Goal: Task Accomplishment & Management: Manage account settings

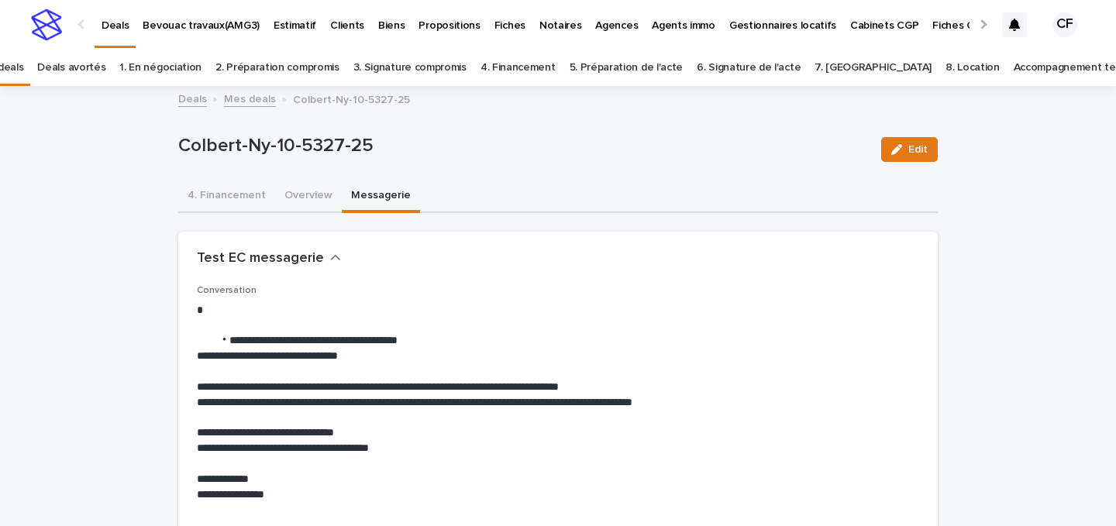
click at [33, 18] on img at bounding box center [46, 24] width 31 height 31
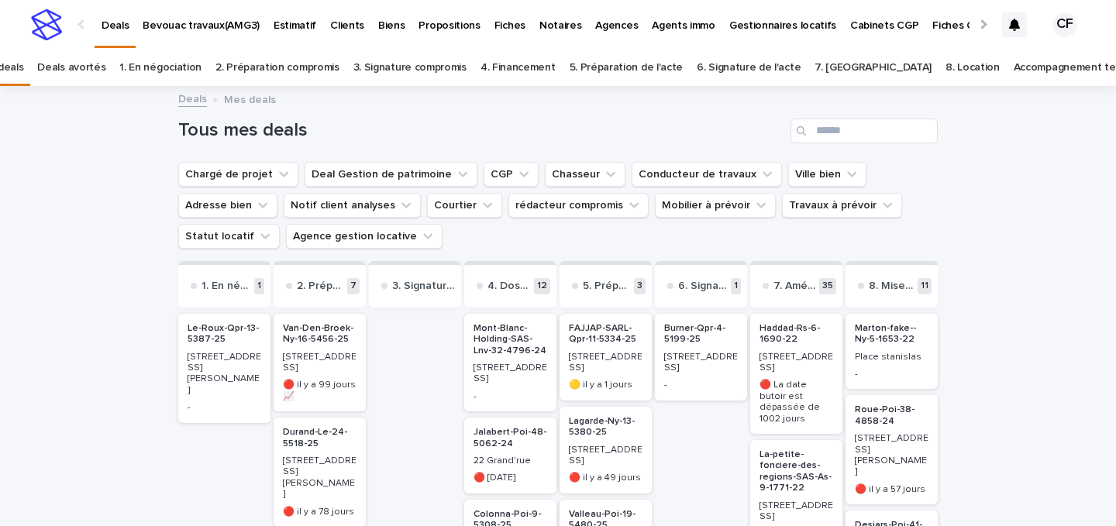
click at [334, 332] on p "Van-Den-Broek-Ny-16-5456-25" at bounding box center [320, 334] width 74 height 22
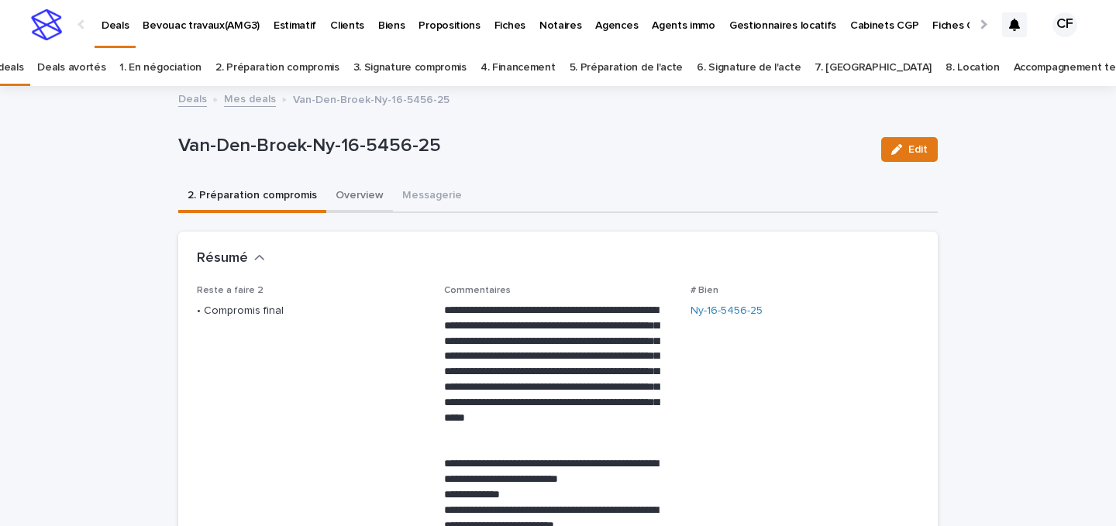
click at [344, 187] on button "Overview" at bounding box center [359, 197] width 67 height 33
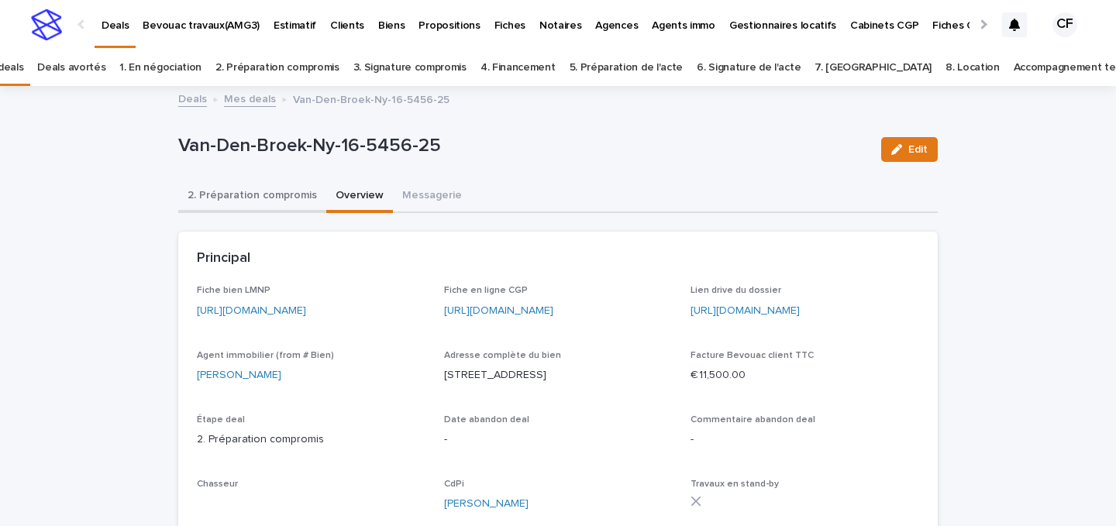
click at [263, 197] on button "2. Préparation compromis" at bounding box center [252, 197] width 148 height 33
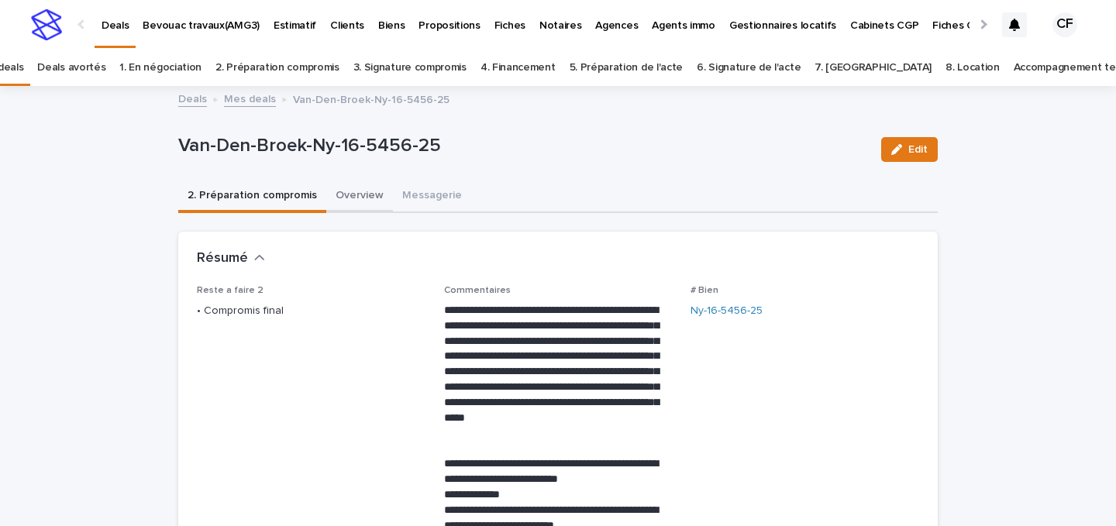
click at [354, 198] on button "Overview" at bounding box center [359, 197] width 67 height 33
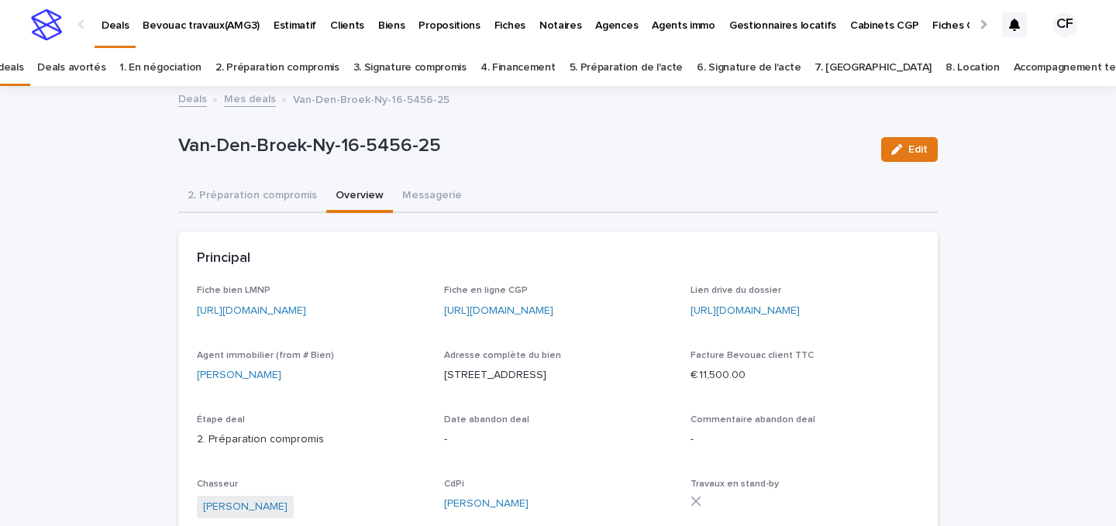
click at [306, 307] on link "[URL][DOMAIN_NAME]" at bounding box center [251, 310] width 109 height 11
click at [297, 210] on button "2. Préparation compromis" at bounding box center [252, 197] width 148 height 33
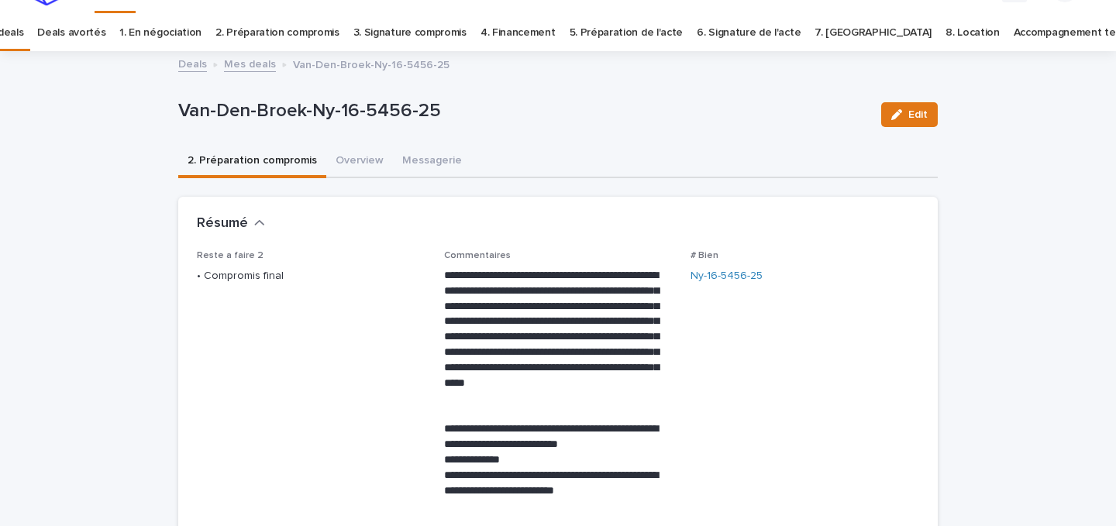
scroll to position [206, 0]
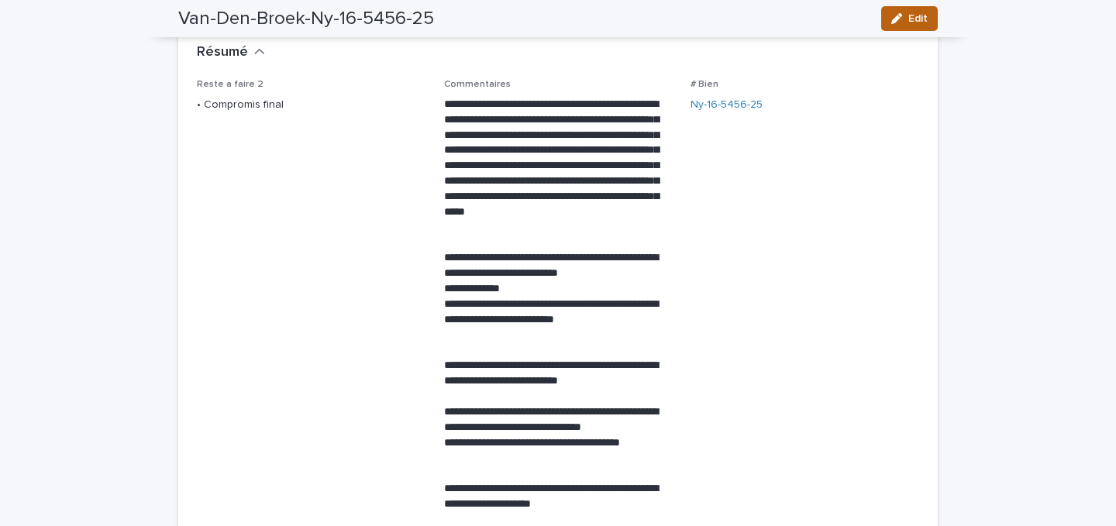
click at [915, 22] on span "Edit" at bounding box center [918, 18] width 19 height 11
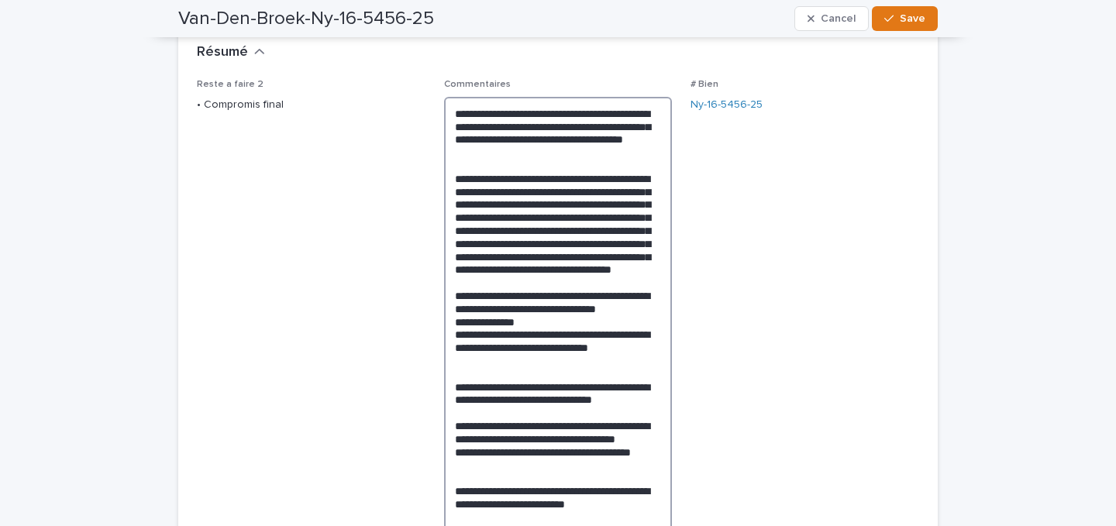
drag, startPoint x: 518, startPoint y: 140, endPoint x: 534, endPoint y: 142, distance: 16.4
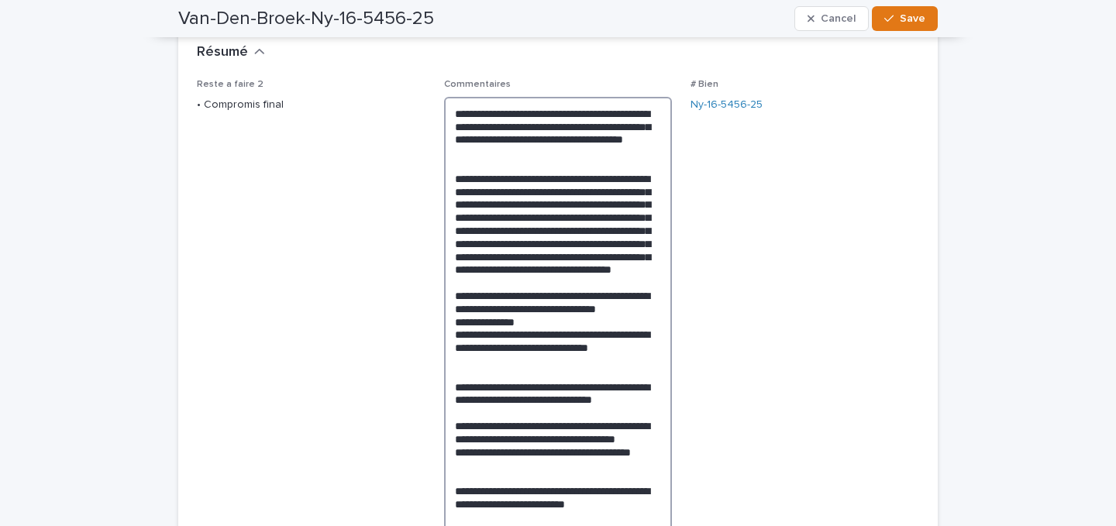
drag, startPoint x: 517, startPoint y: 140, endPoint x: 526, endPoint y: 152, distance: 14.4
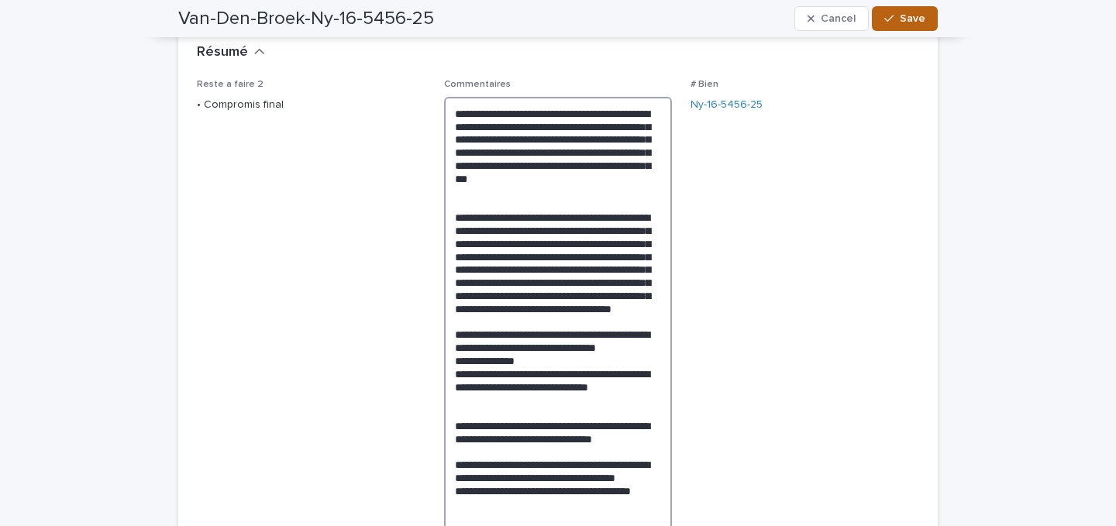
type textarea "**********"
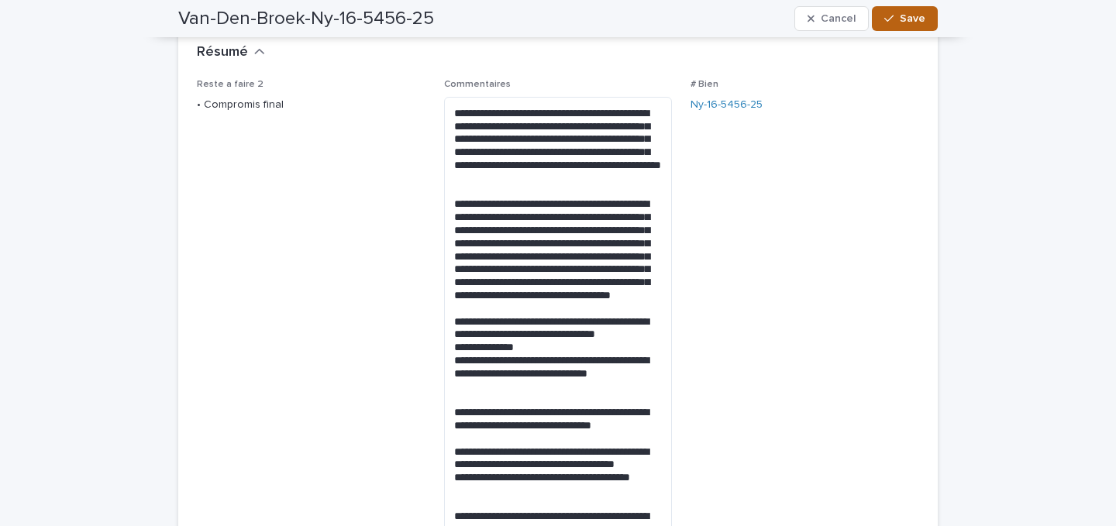
click at [906, 15] on span "Save" at bounding box center [913, 18] width 26 height 11
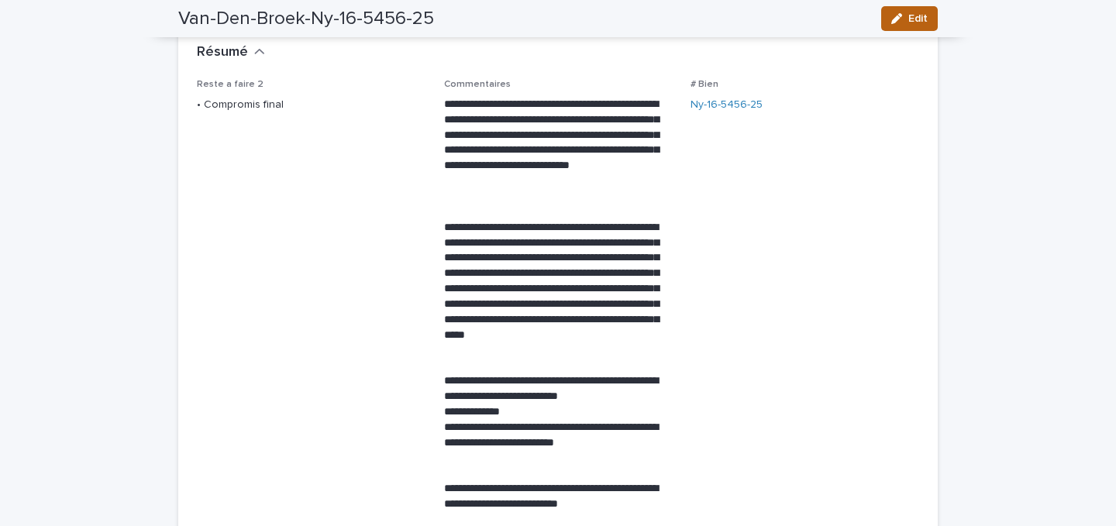
click at [909, 19] on div "button" at bounding box center [900, 18] width 17 height 11
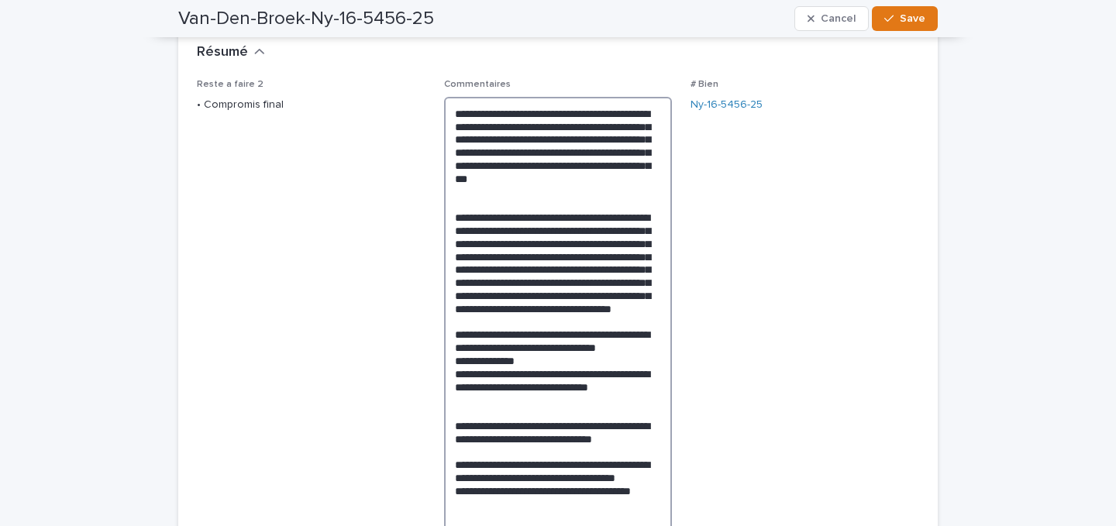
type textarea "**********"
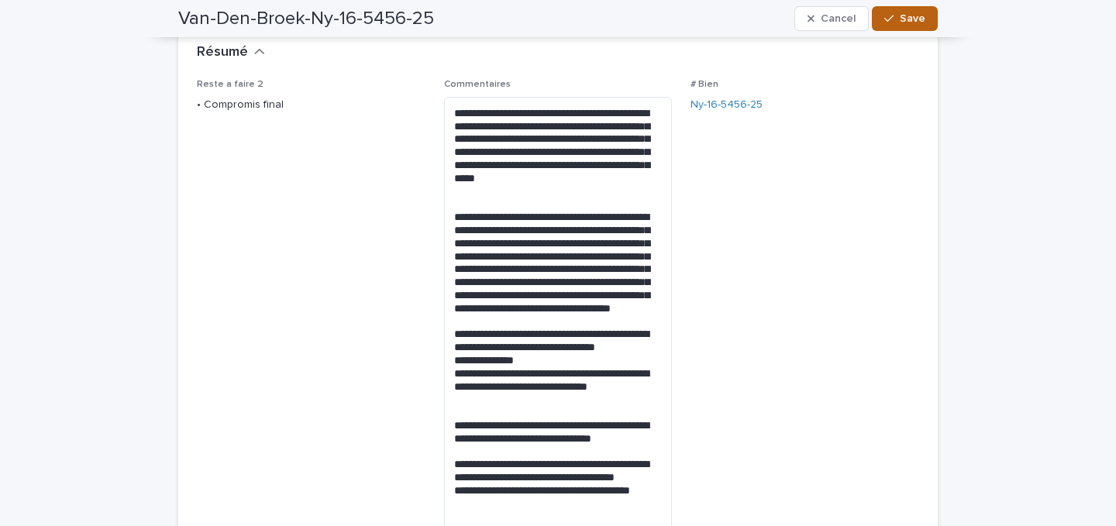
click at [904, 17] on span "Save" at bounding box center [913, 18] width 26 height 11
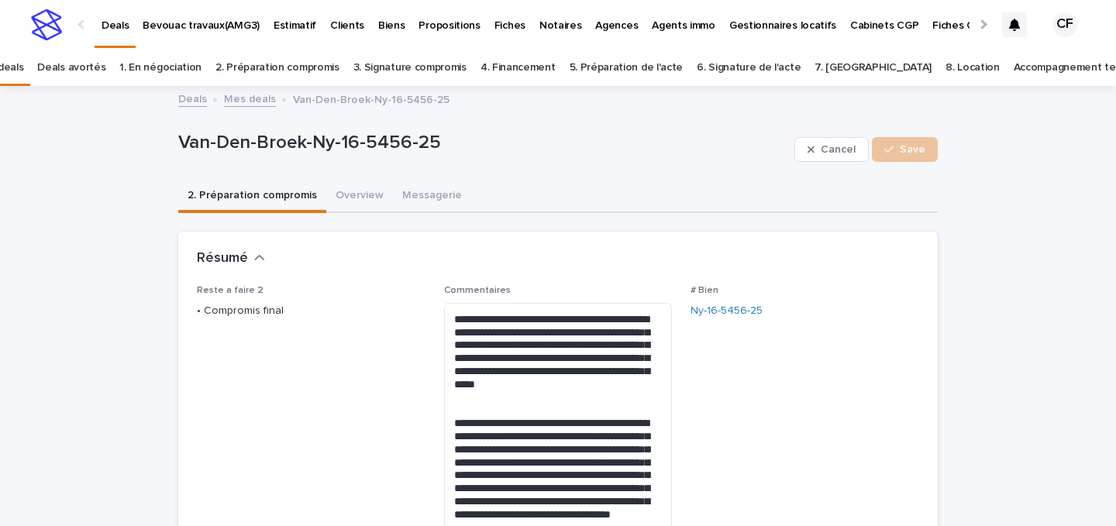
click at [50, 20] on img at bounding box center [46, 24] width 31 height 31
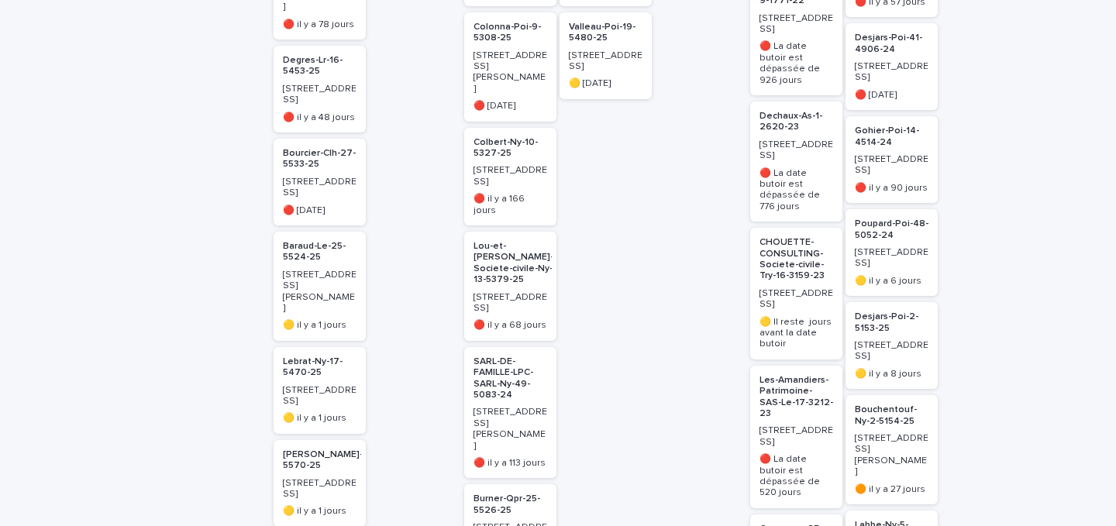
scroll to position [533, 0]
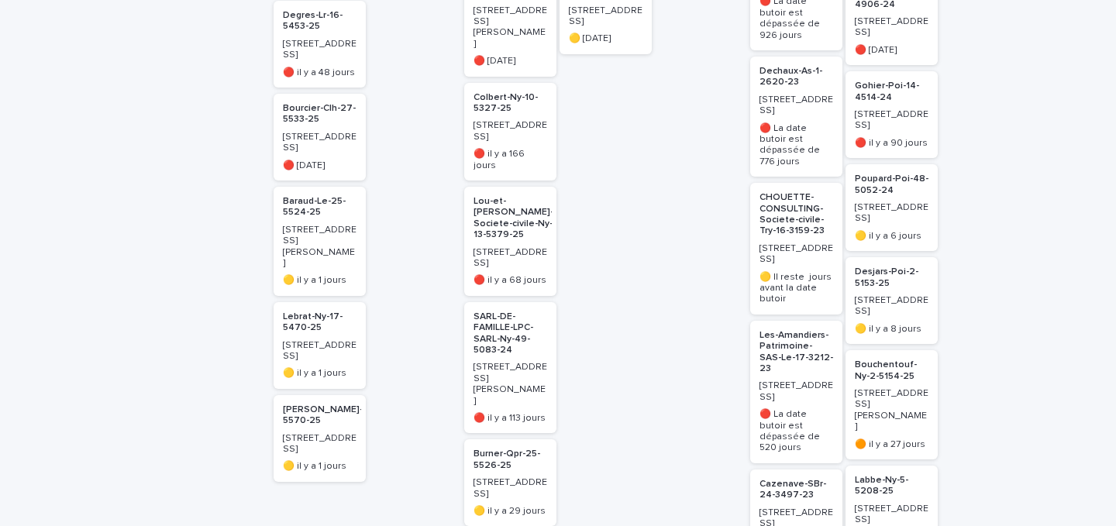
click at [312, 368] on p "🟡 il y a 1 jours" at bounding box center [320, 373] width 74 height 11
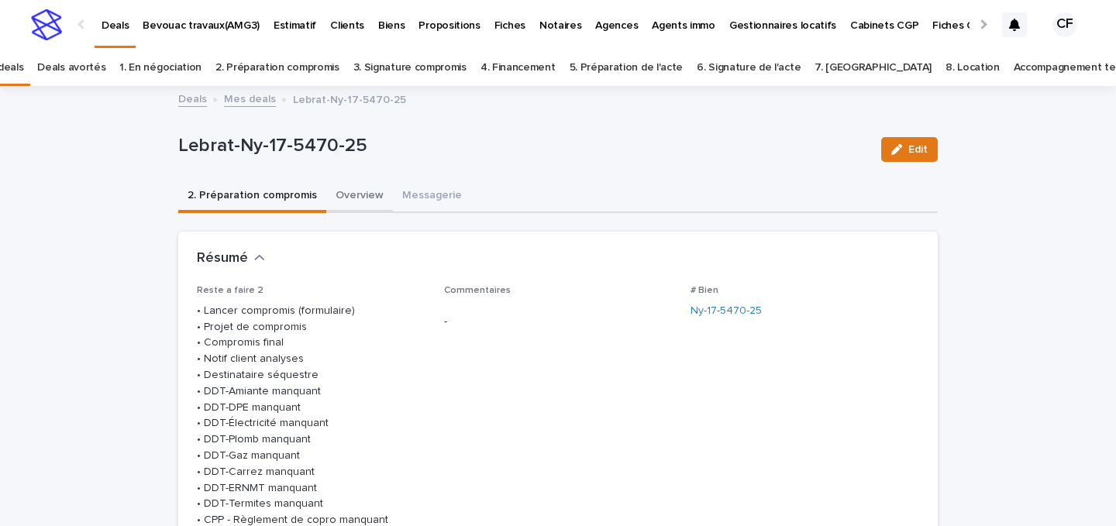
click at [350, 212] on button "Overview" at bounding box center [359, 197] width 67 height 33
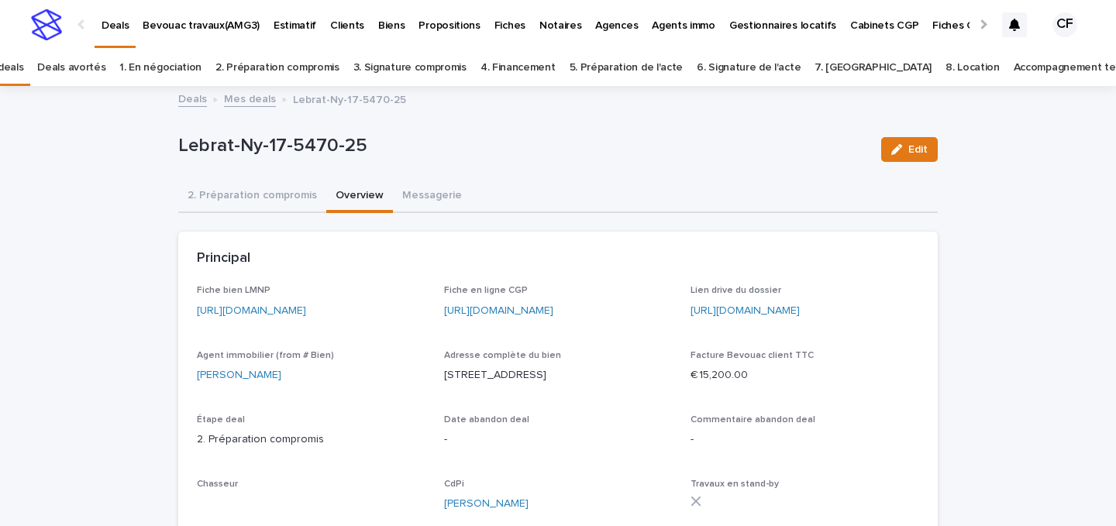
click at [350, 200] on button "Overview" at bounding box center [359, 197] width 67 height 33
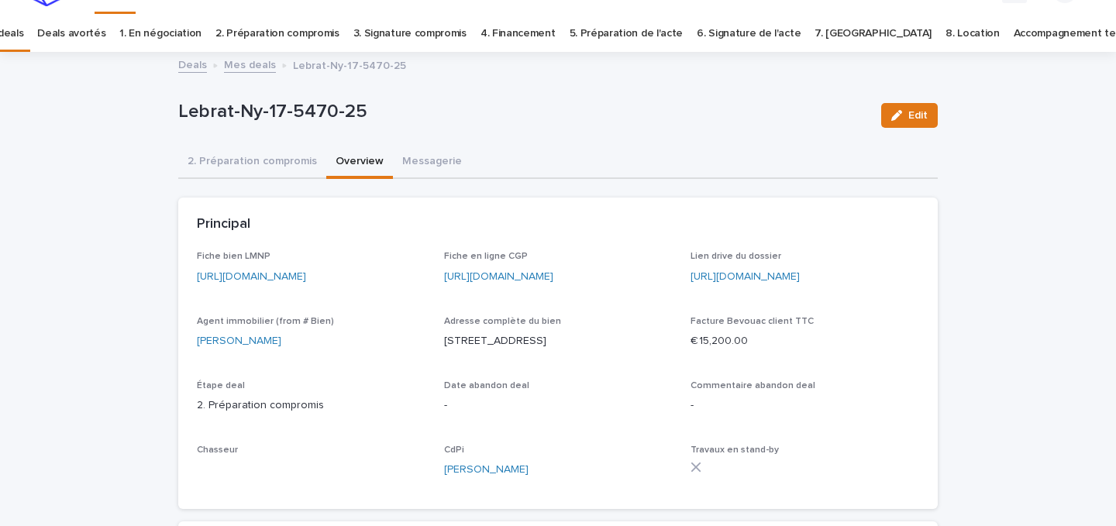
scroll to position [33, 0]
click at [288, 274] on link "[URL][DOMAIN_NAME]" at bounding box center [251, 277] width 109 height 11
click at [226, 160] on button "2. Préparation compromis" at bounding box center [252, 163] width 148 height 33
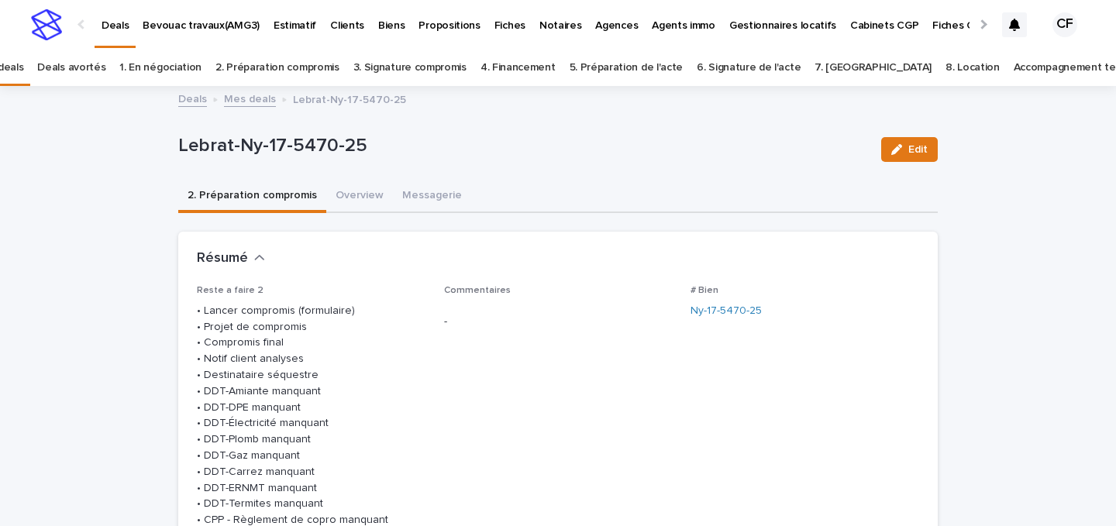
click at [47, 25] on img at bounding box center [46, 24] width 31 height 31
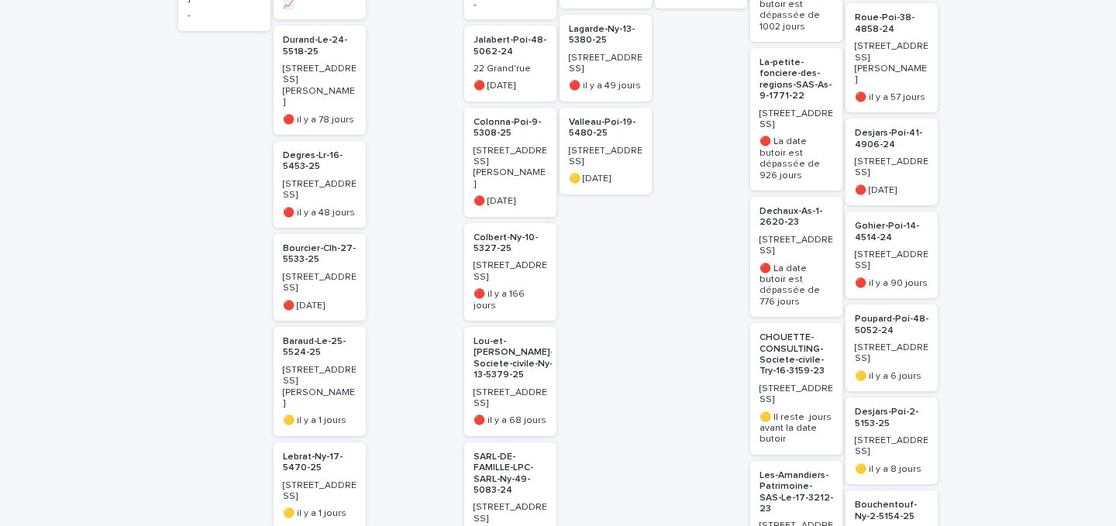
scroll to position [255, 0]
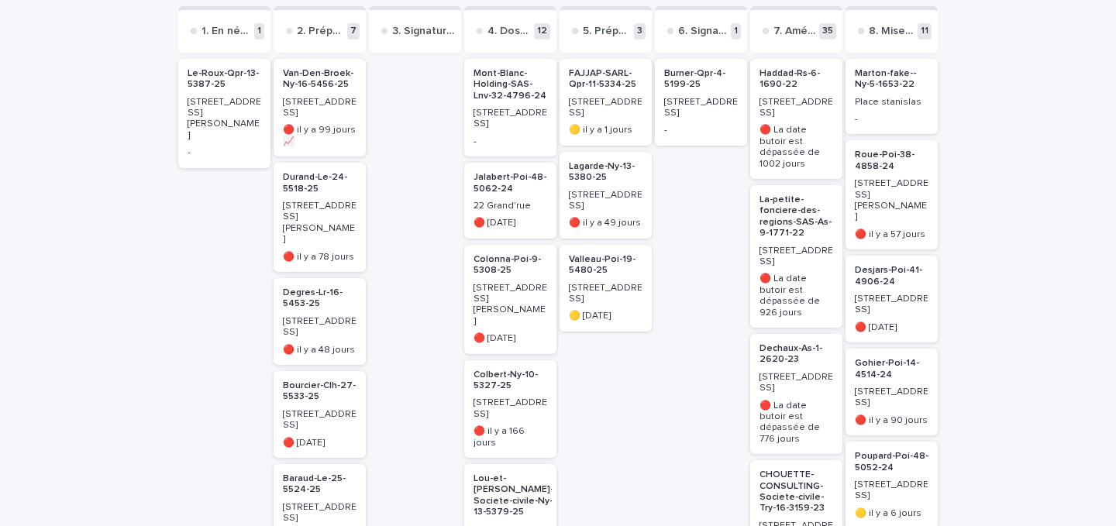
click at [332, 127] on p "🔴 il y a 99 jours 📈" at bounding box center [320, 136] width 74 height 22
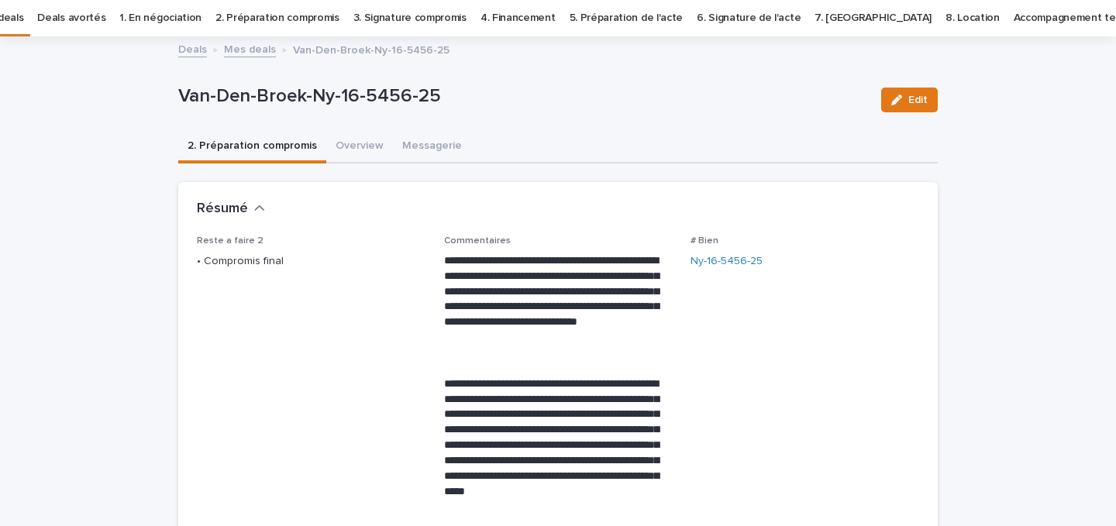
scroll to position [64, 0]
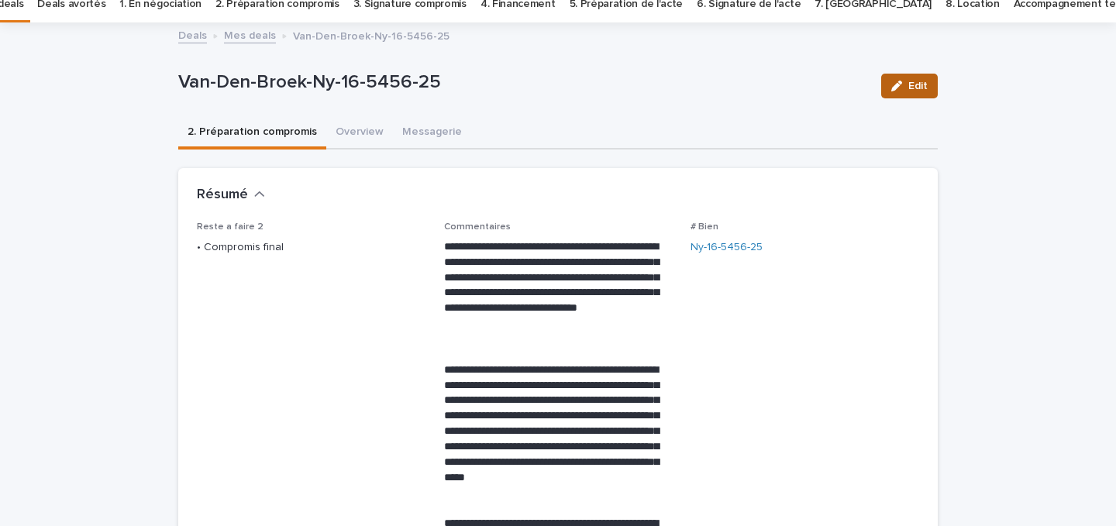
click at [913, 84] on span "Edit" at bounding box center [918, 86] width 19 height 11
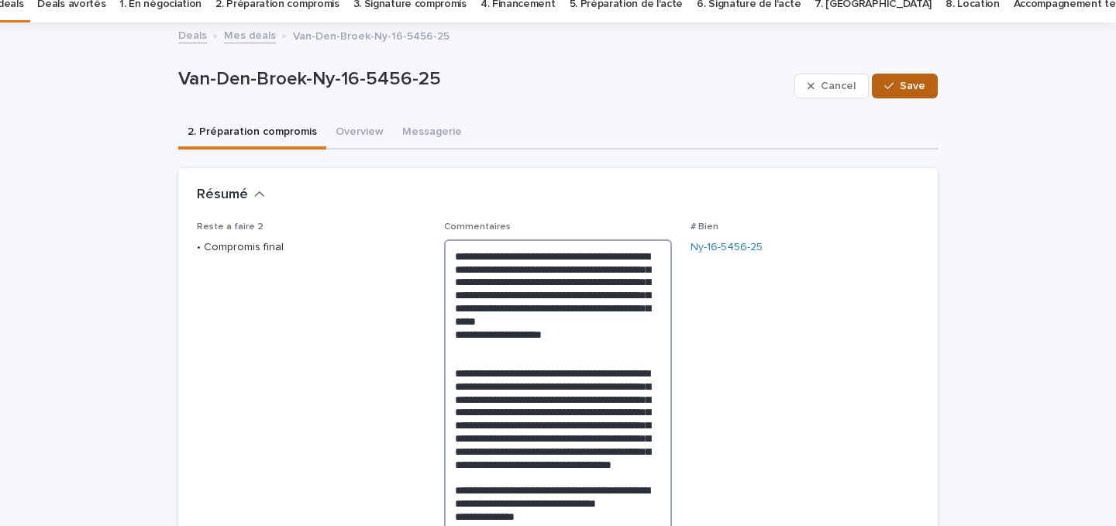
type textarea "**********"
click at [899, 92] on button "Save" at bounding box center [905, 86] width 66 height 25
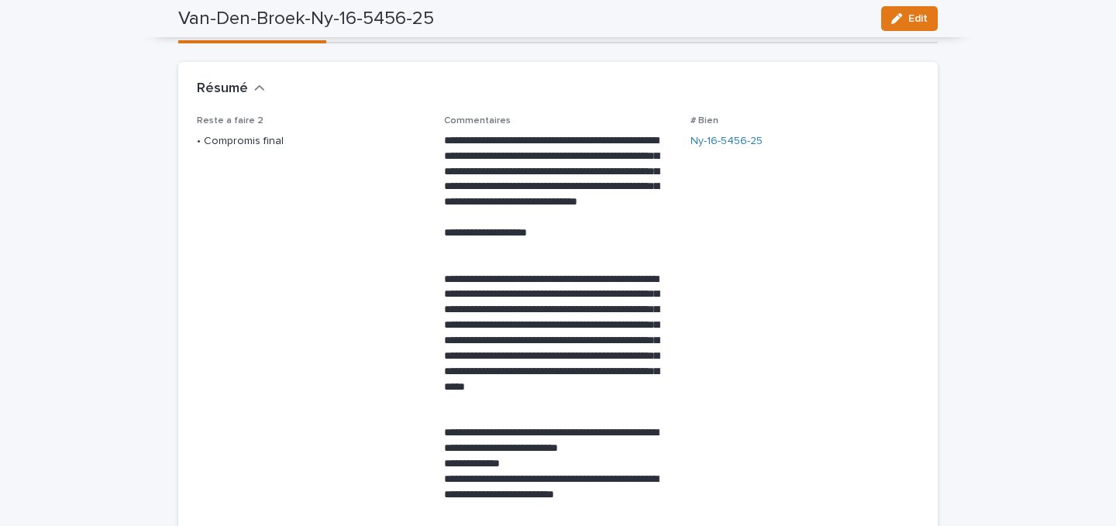
scroll to position [0, 0]
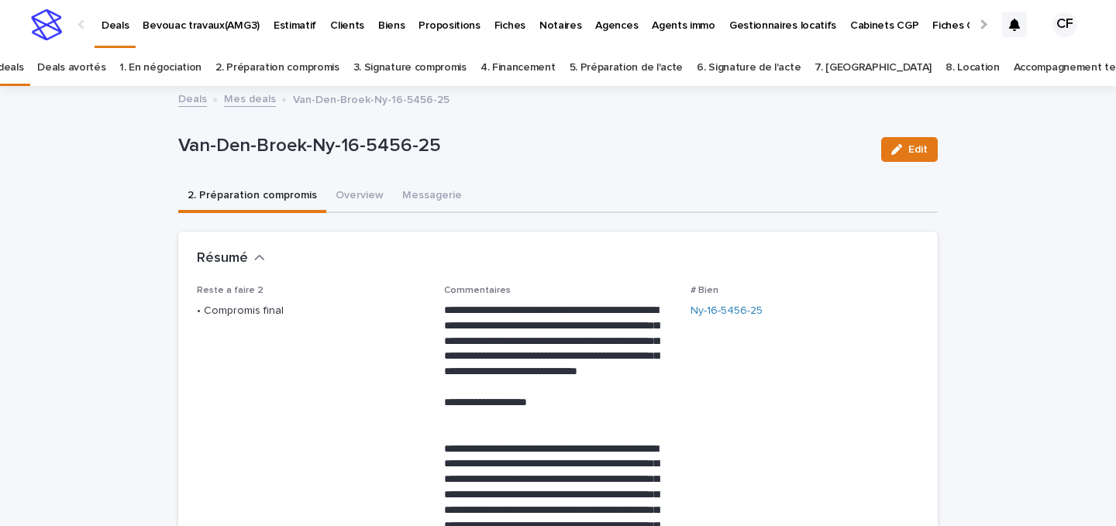
click at [59, 16] on img at bounding box center [46, 24] width 31 height 31
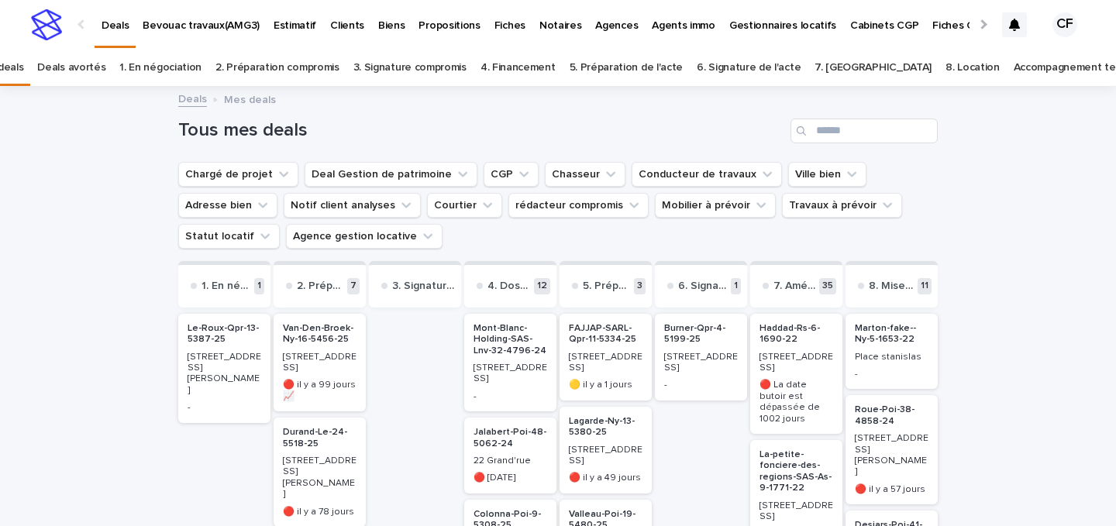
scroll to position [253, 0]
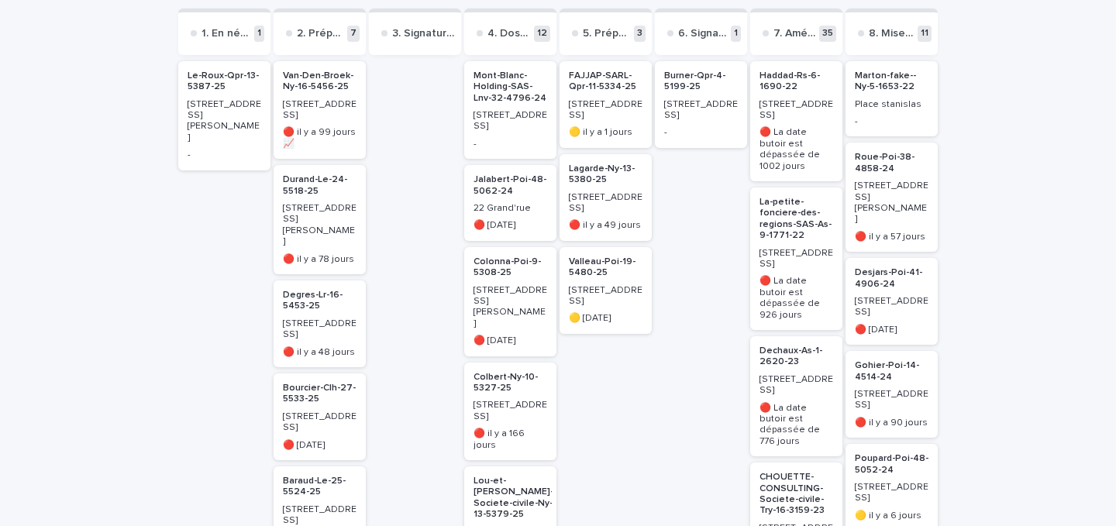
click at [347, 211] on p "[STREET_ADDRESS][PERSON_NAME]" at bounding box center [320, 225] width 74 height 45
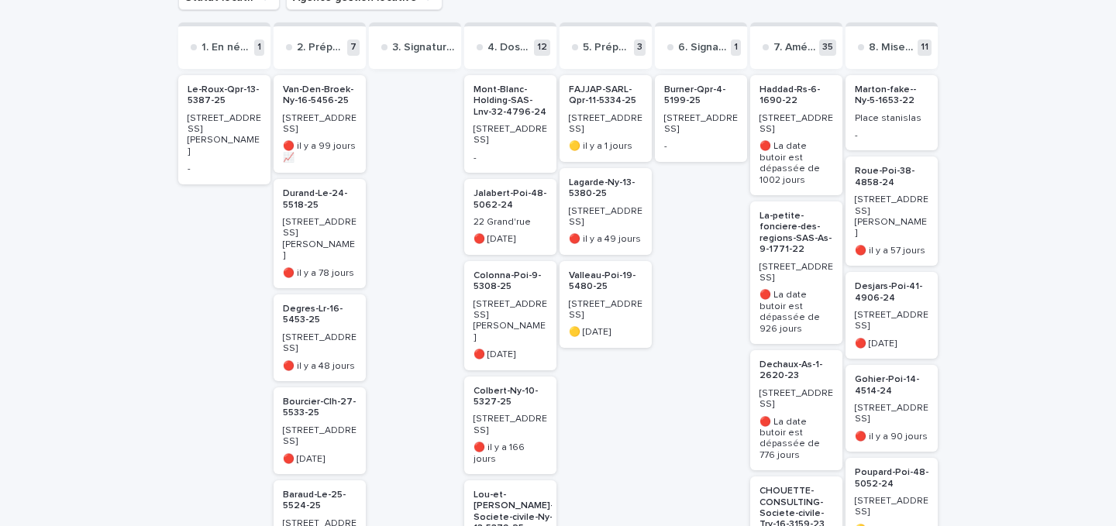
scroll to position [339, 0]
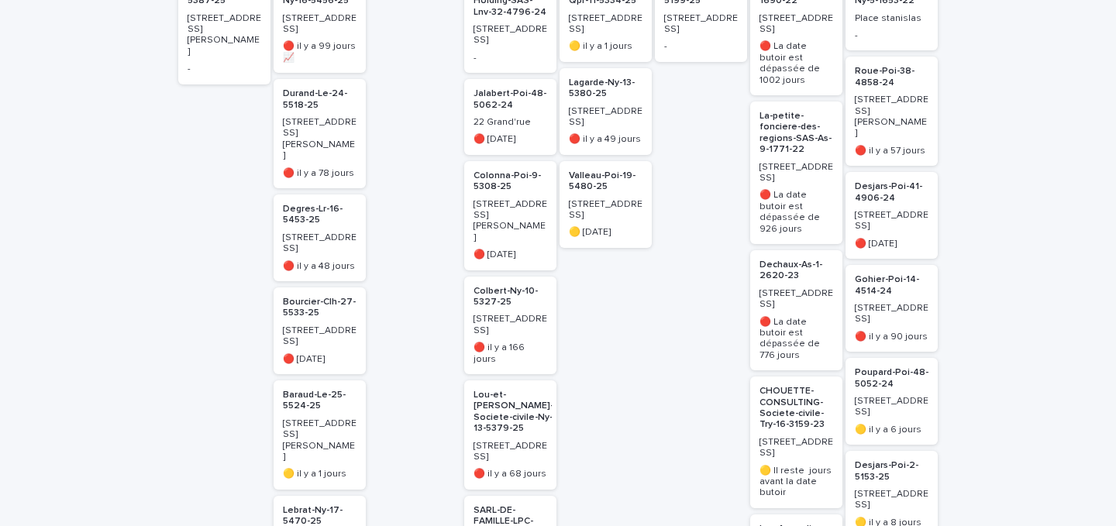
click at [312, 233] on p "[STREET_ADDRESS]" at bounding box center [320, 244] width 74 height 22
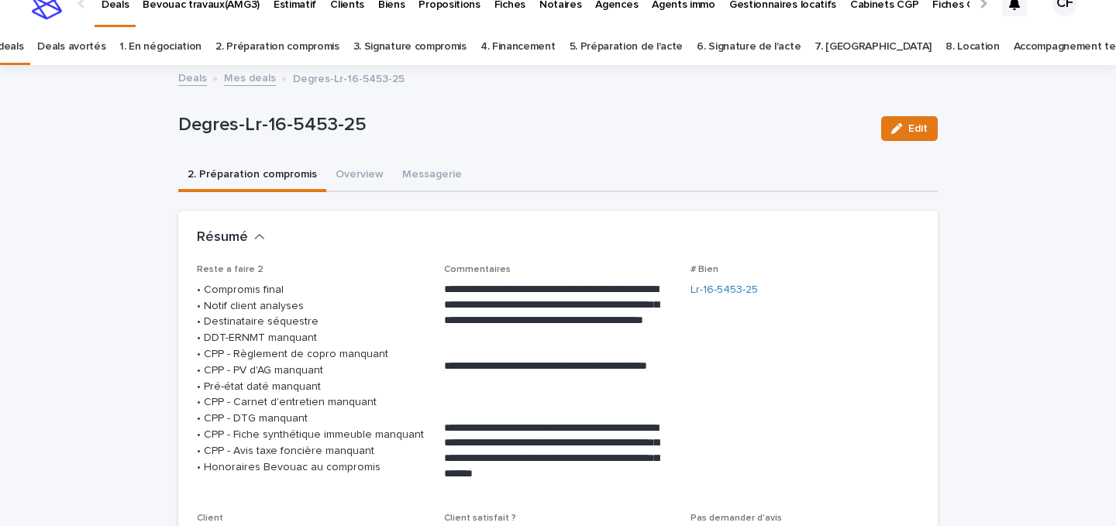
scroll to position [20, 0]
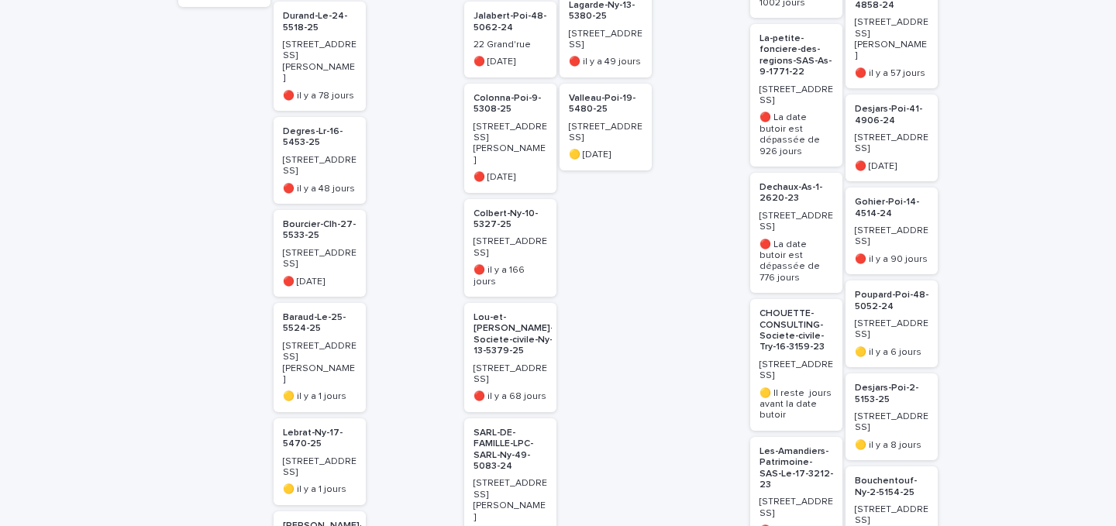
scroll to position [419, 0]
click at [323, 246] on p "[STREET_ADDRESS]" at bounding box center [320, 257] width 74 height 22
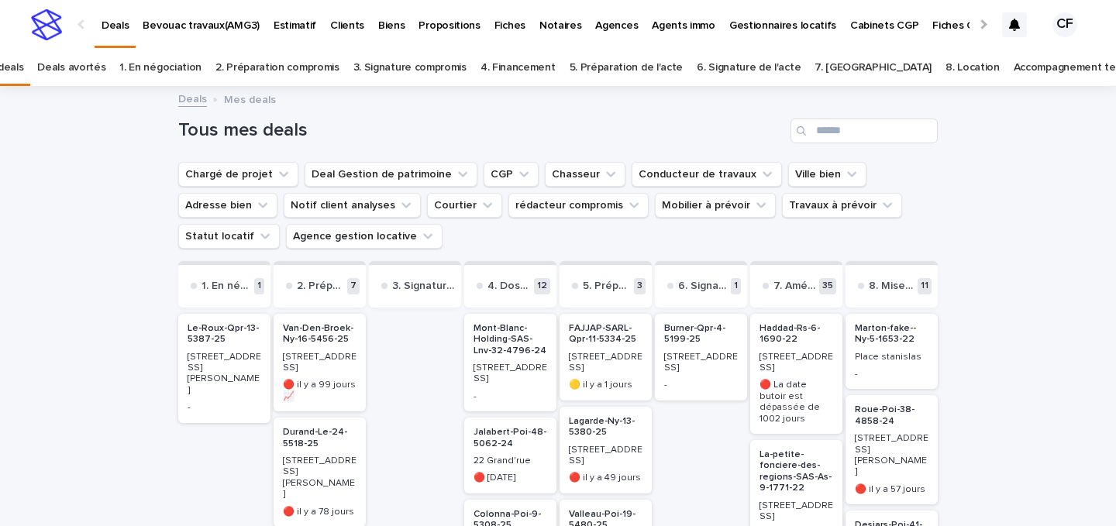
click at [1014, 75] on link "Accompagnement terminé" at bounding box center [1078, 68] width 129 height 36
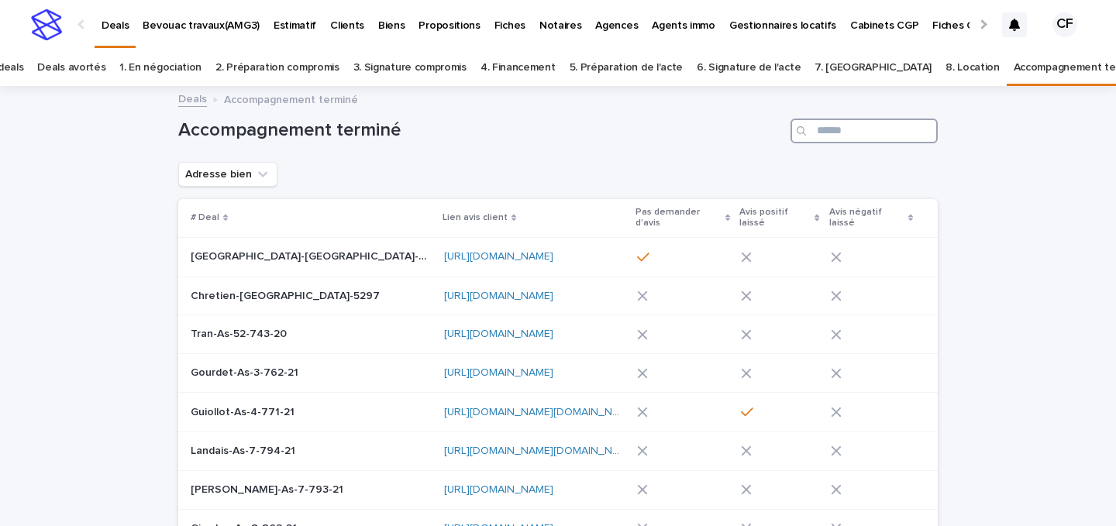
click at [840, 140] on input "Search" at bounding box center [864, 131] width 147 height 25
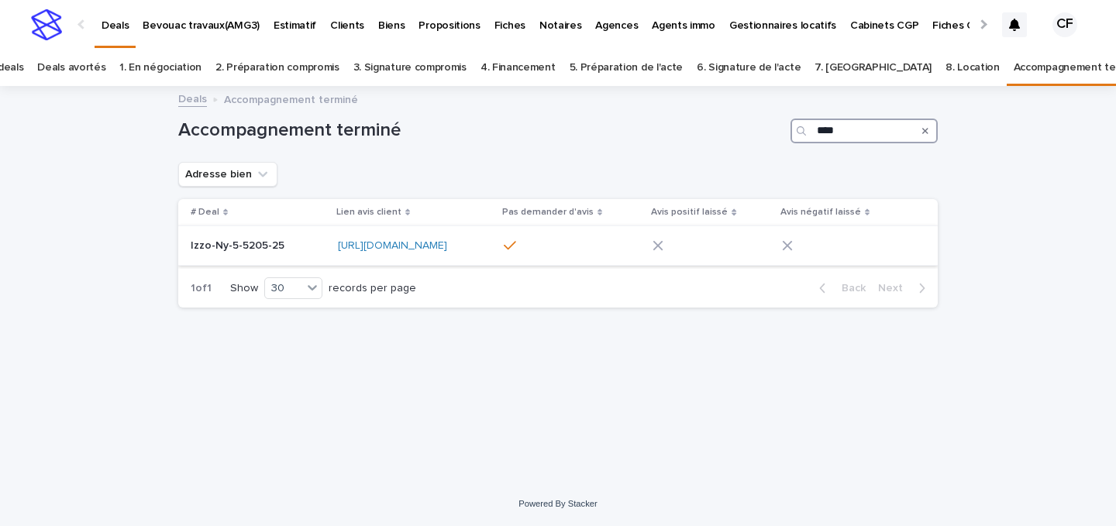
type input "****"
click at [273, 236] on div "Izzo-Ny-5-5205-25 Izzo-Ny-5-5205-25" at bounding box center [258, 246] width 135 height 26
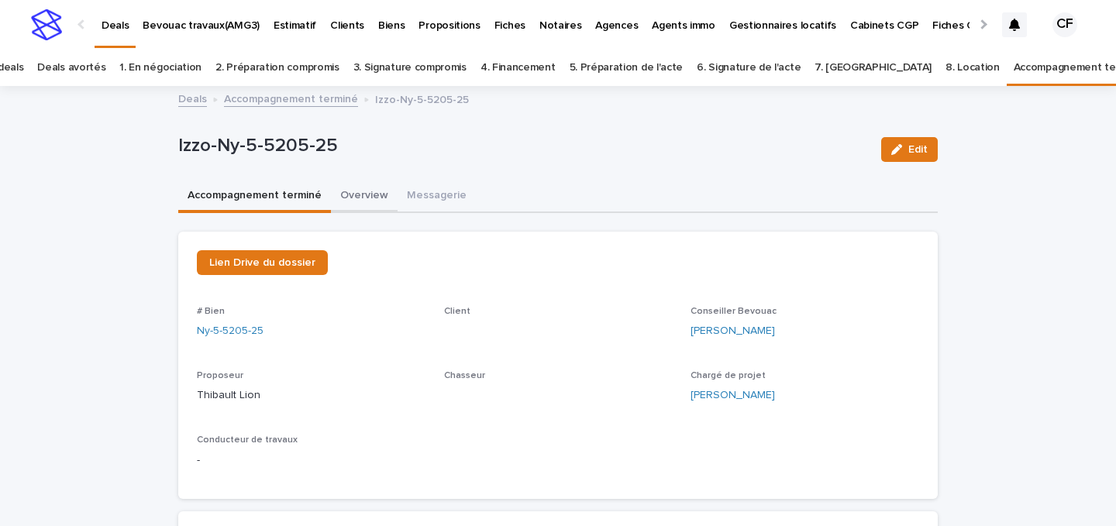
click at [373, 200] on button "Overview" at bounding box center [364, 197] width 67 height 33
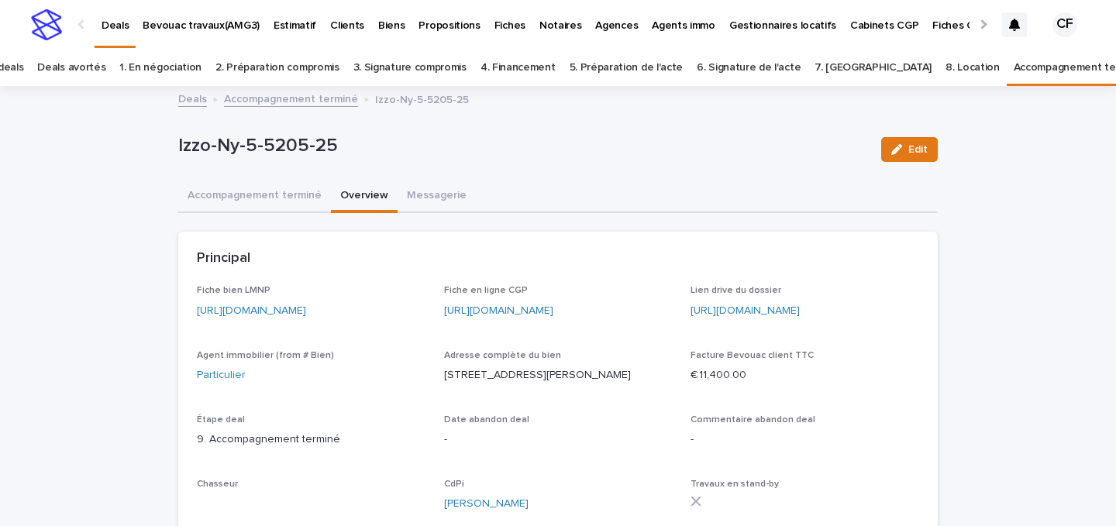
click at [274, 313] on link "[URL][DOMAIN_NAME]" at bounding box center [251, 310] width 109 height 11
